Goal: Task Accomplishment & Management: Manage account settings

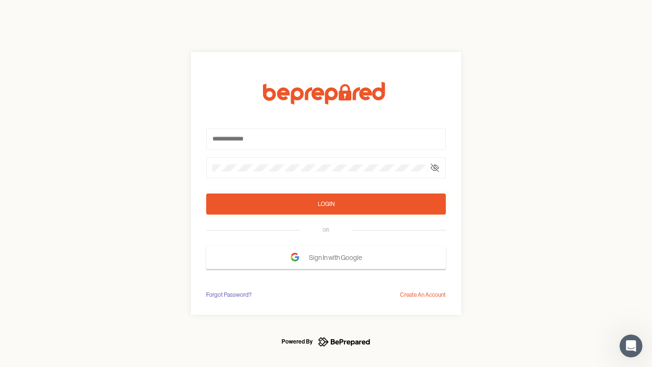
click at [326, 183] on form "Login OR Sign In with Google" at bounding box center [326, 175] width 240 height 187
click at [435, 168] on icon at bounding box center [435, 168] width 8 height 8
click at [326, 204] on div "Login" at bounding box center [326, 204] width 17 height 10
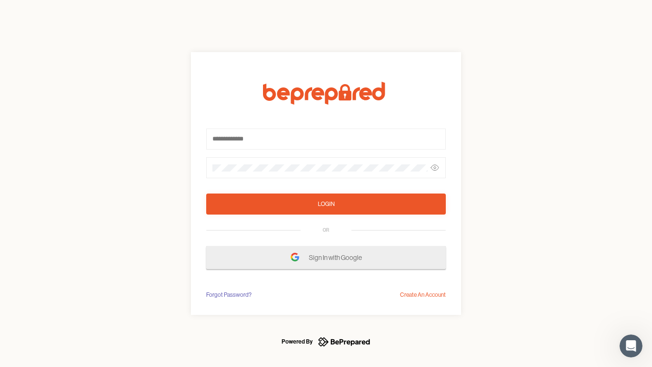
click at [326, 257] on span "Sign In with Google" at bounding box center [338, 257] width 58 height 17
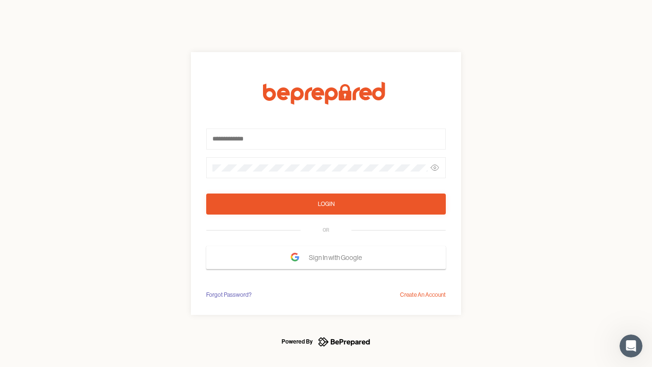
click at [228, 295] on div "Forgot Password?" at bounding box center [228, 295] width 45 height 10
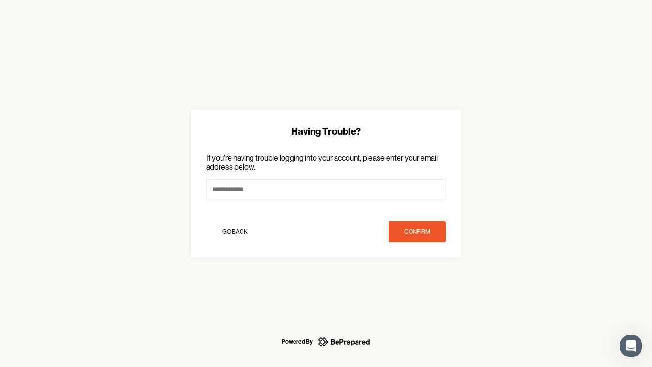
click at [423, 295] on div "Having Trouble? If you're having trouble logging into your account, please ente…" at bounding box center [326, 183] width 652 height 367
click at [631, 345] on icon "Open Intercom Messenger" at bounding box center [632, 346] width 16 height 16
